Goal: Check status: Check status

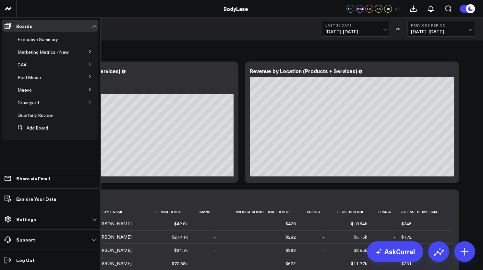
click at [87, 53] on button at bounding box center [89, 51] width 17 height 10
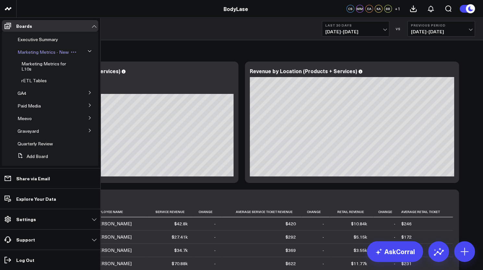
click at [32, 54] on span "Marketing Metrics - New" at bounding box center [42, 52] width 51 height 6
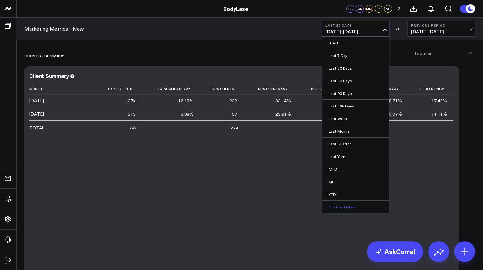
click at [334, 204] on link "Custom Dates" at bounding box center [355, 207] width 67 height 12
select select "7"
select select "2025"
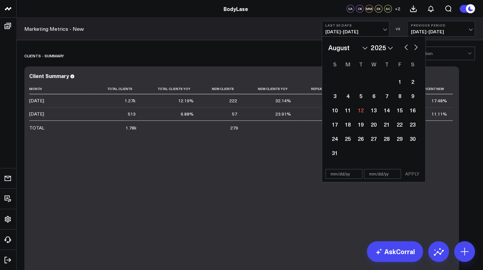
click at [340, 171] on input "text" at bounding box center [343, 174] width 37 height 10
select select "7"
select select "2025"
type input "[DATE]"
select select "2025"
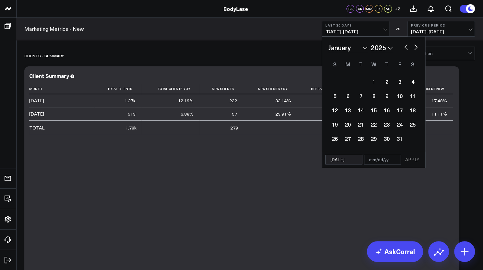
type input "0"
select select "2025"
type input "07"
select select "2025"
type input "07/"
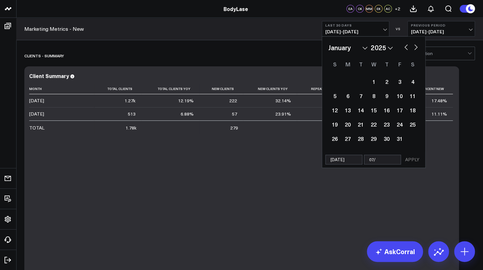
select select "2025"
type input "07/31/2"
select select "2025"
type input "[DATE]"
select select "2025"
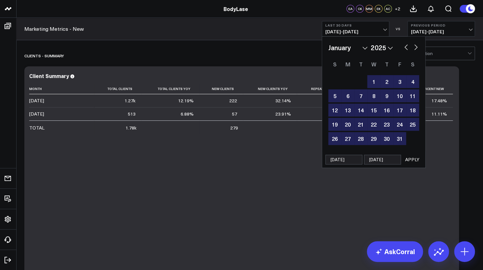
type input "[DATE]"
click at [409, 160] on button "APPLY" at bounding box center [411, 160] width 19 height 10
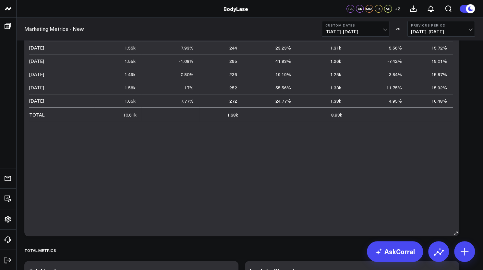
scroll to position [92, 0]
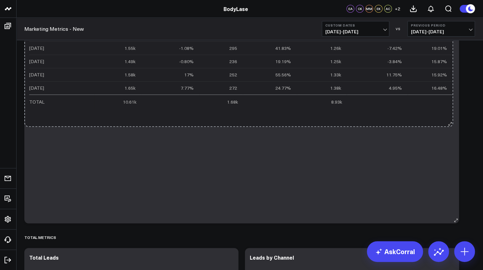
drag, startPoint x: 455, startPoint y: 219, endPoint x: 450, endPoint y: 118, distance: 100.6
click at [450, 118] on div "Client Summary Month Total Clients Total Clients Yoy New Clients New Clients Yo…" at bounding box center [241, 99] width 434 height 250
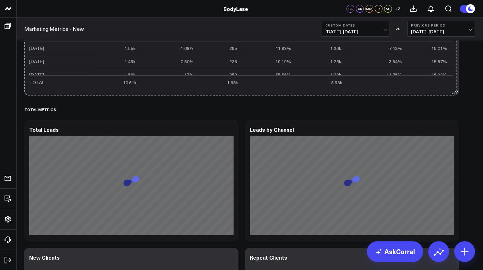
drag, startPoint x: 453, startPoint y: 222, endPoint x: 451, endPoint y: 90, distance: 131.9
click at [451, 90] on div "Client Summary Month Total Clients Total Clients Yoy New Clients New Clients Yo…" at bounding box center [241, 35] width 434 height 122
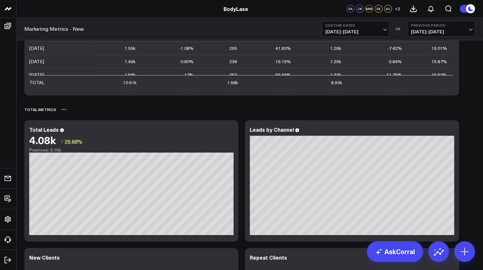
scroll to position [0, 0]
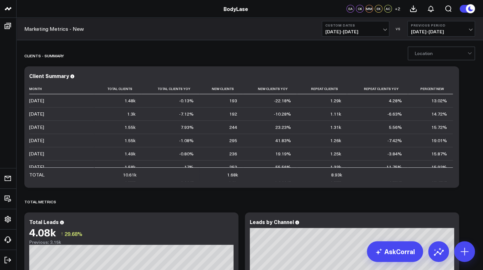
click at [447, 53] on div at bounding box center [440, 53] width 53 height 13
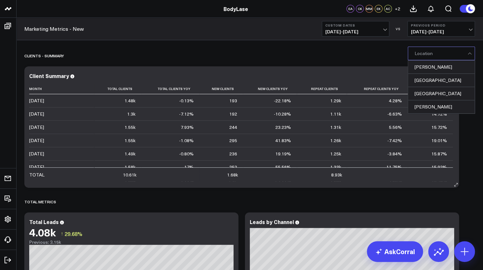
scroll to position [18, 0]
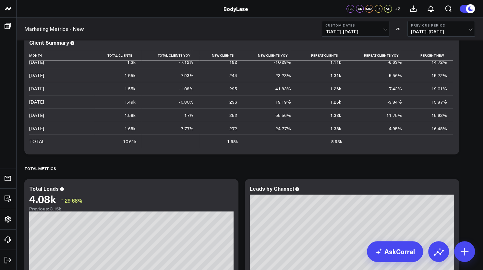
scroll to position [0, 0]
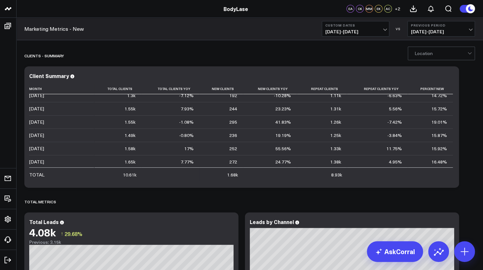
click at [441, 59] on div at bounding box center [440, 53] width 53 height 13
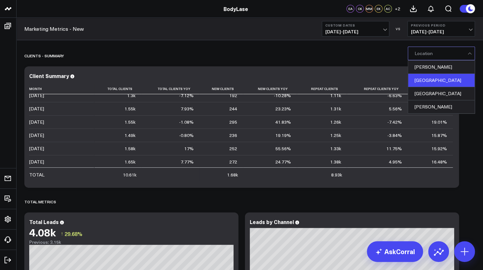
click at [432, 79] on div "[GEOGRAPHIC_DATA]" at bounding box center [441, 80] width 66 height 13
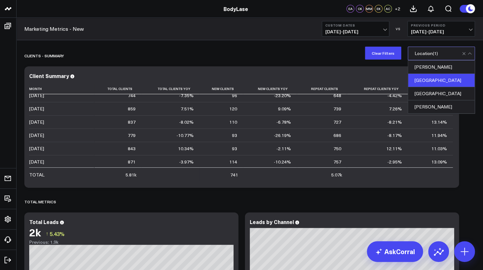
click at [462, 197] on div "TOTAL METRICS" at bounding box center [249, 201] width 450 height 15
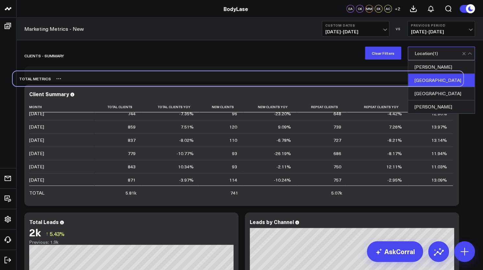
click at [450, 74] on div "TOTAL METRICS" at bounding box center [238, 78] width 450 height 15
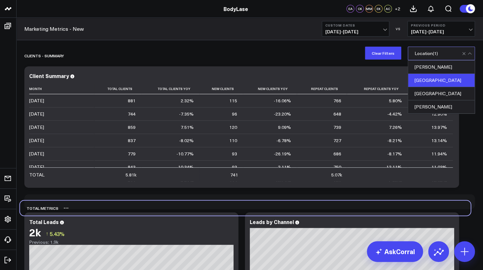
drag, startPoint x: 268, startPoint y: 77, endPoint x: 263, endPoint y: 205, distance: 128.1
click at [263, 205] on div "TOTAL METRICS" at bounding box center [245, 208] width 450 height 15
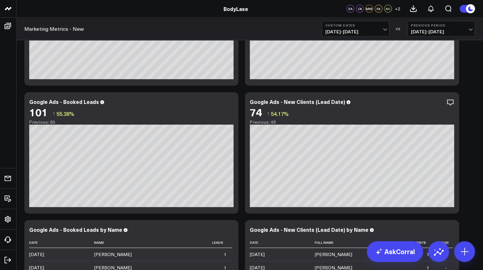
scroll to position [934, 0]
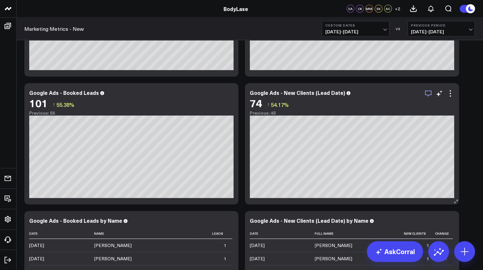
click at [427, 95] on icon "button" at bounding box center [427, 94] width 6 height 6
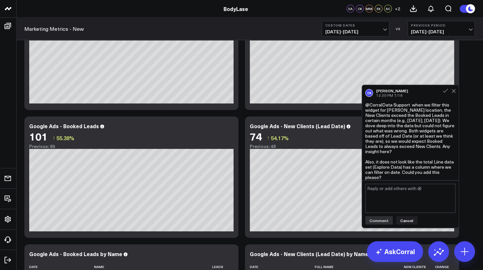
scroll to position [900, 0]
click at [454, 94] on button at bounding box center [453, 91] width 4 height 6
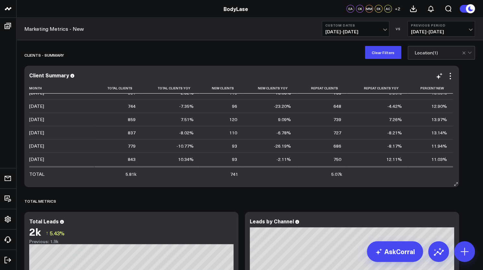
scroll to position [0, 0]
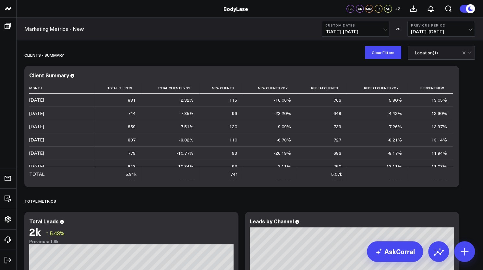
click at [444, 22] on button "Previous Period 06/03/24 - 12/31/24" at bounding box center [440, 29] width 67 height 16
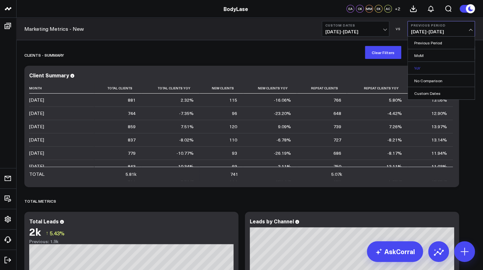
click at [419, 63] on link "YoY" at bounding box center [440, 68] width 67 height 12
